Goal: Check status: Check status

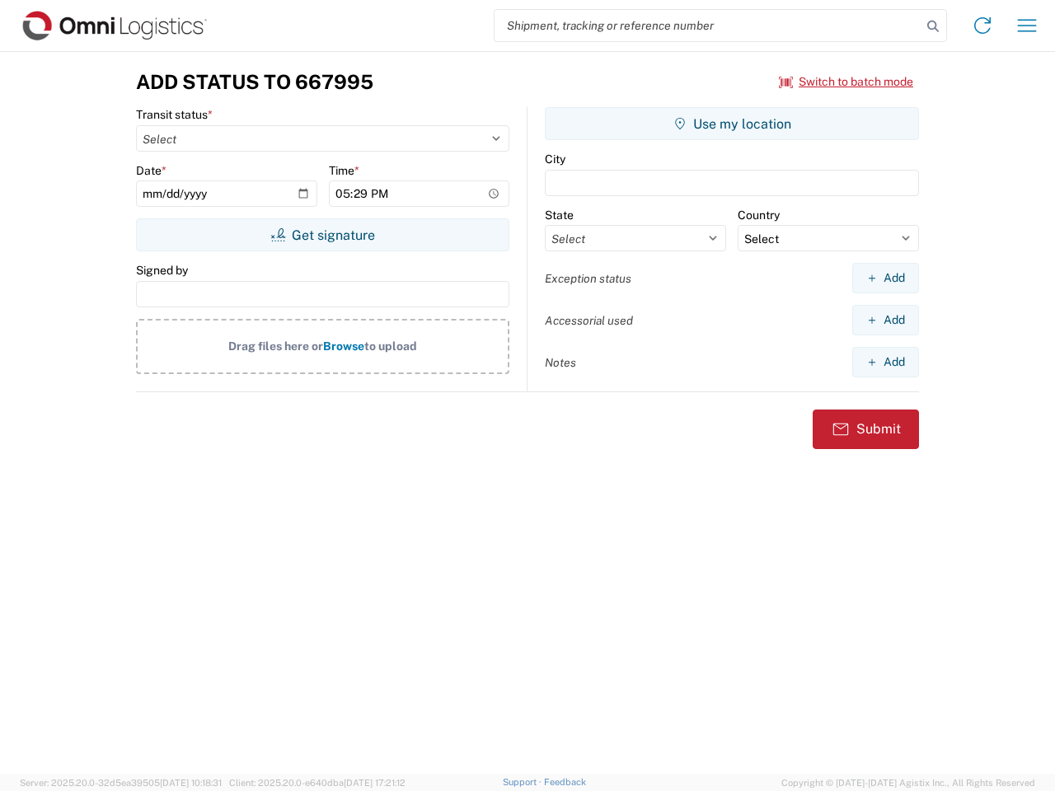
click at [708, 26] on input "search" at bounding box center [707, 25] width 427 height 31
click at [933, 26] on icon at bounding box center [932, 26] width 23 height 23
click at [982, 26] on icon at bounding box center [982, 25] width 26 height 26
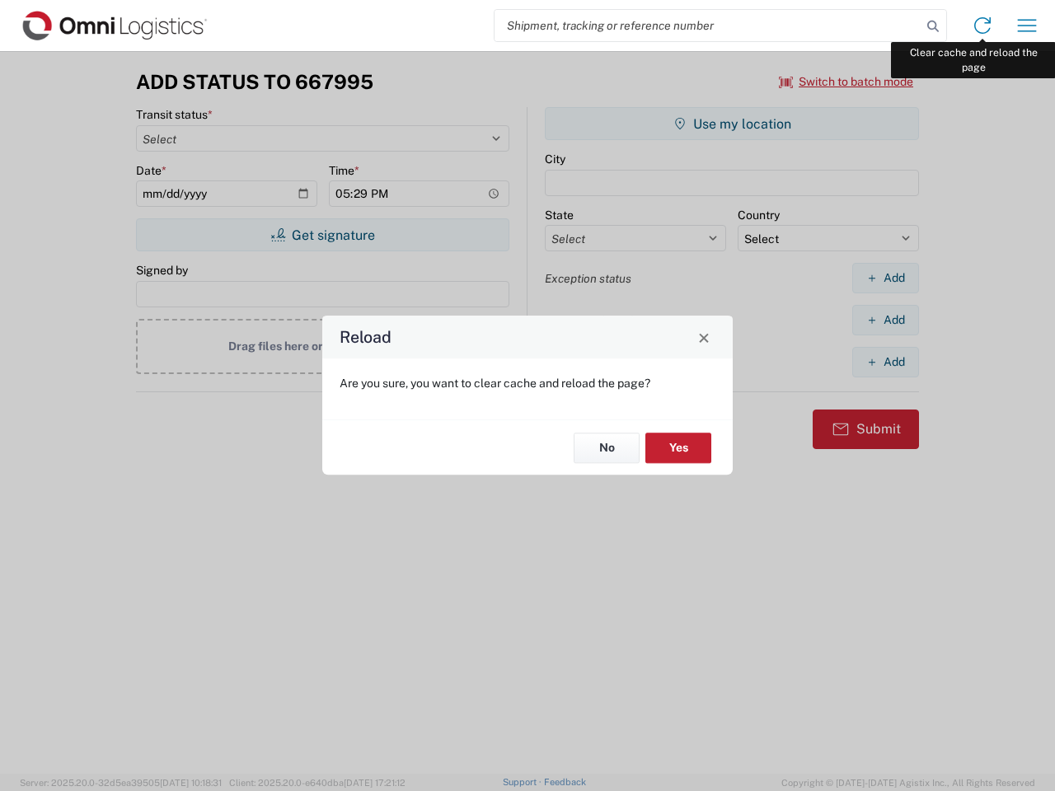
click at [1027, 26] on div "Reload Are you sure, you want to clear cache and reload the page? No Yes" at bounding box center [527, 395] width 1055 height 791
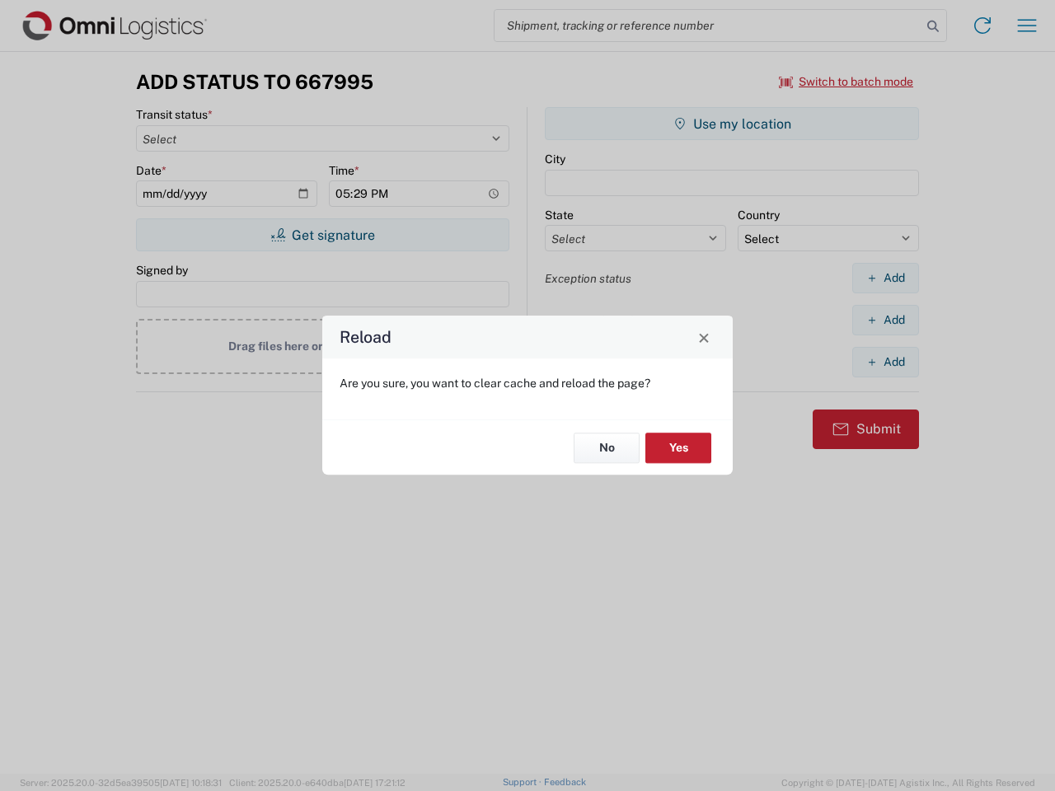
click at [846, 82] on div "Reload Are you sure, you want to clear cache and reload the page? No Yes" at bounding box center [527, 395] width 1055 height 791
click at [322, 235] on div "Reload Are you sure, you want to clear cache and reload the page? No Yes" at bounding box center [527, 395] width 1055 height 791
click at [732, 124] on div "Reload Are you sure, you want to clear cache and reload the page? No Yes" at bounding box center [527, 395] width 1055 height 791
click at [885, 278] on div "Reload Are you sure, you want to clear cache and reload the page? No Yes" at bounding box center [527, 395] width 1055 height 791
click at [885, 320] on div "Reload Are you sure, you want to clear cache and reload the page? No Yes" at bounding box center [527, 395] width 1055 height 791
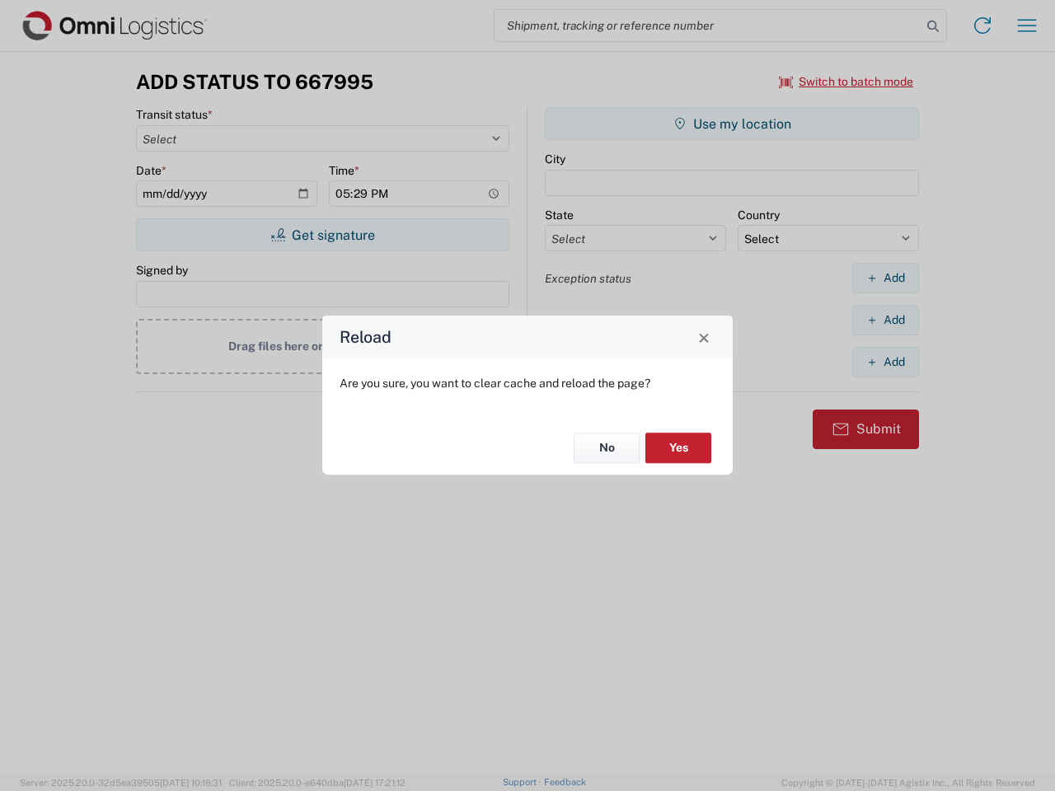
click at [885, 362] on div "Reload Are you sure, you want to clear cache and reload the page? No Yes" at bounding box center [527, 395] width 1055 height 791
